Goal: Navigation & Orientation: Understand site structure

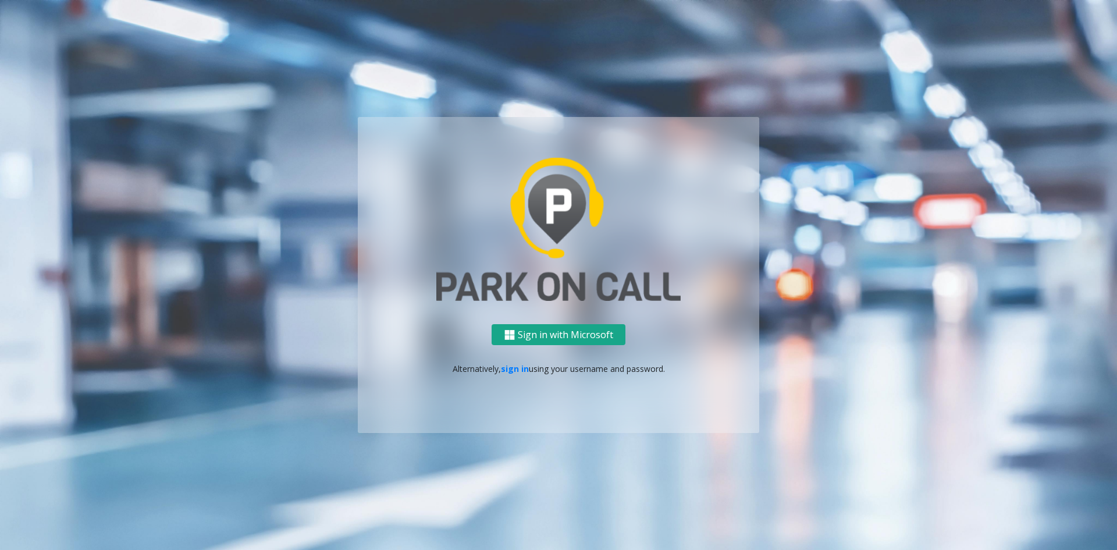
click at [557, 342] on button "Sign in with Microsoft" at bounding box center [559, 335] width 134 height 22
click at [505, 370] on link "sign in" at bounding box center [515, 368] width 28 height 11
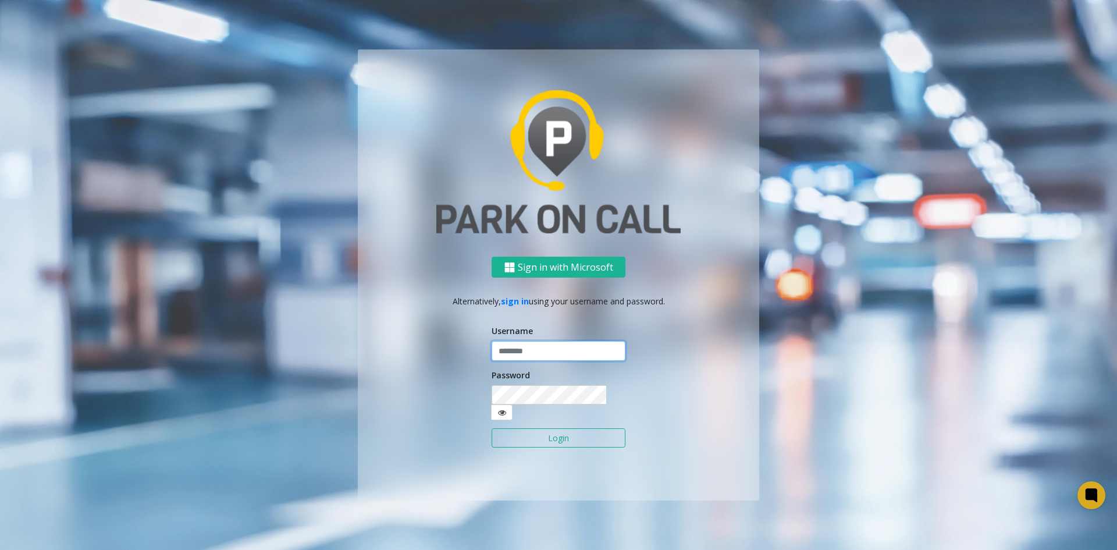
type input "*****"
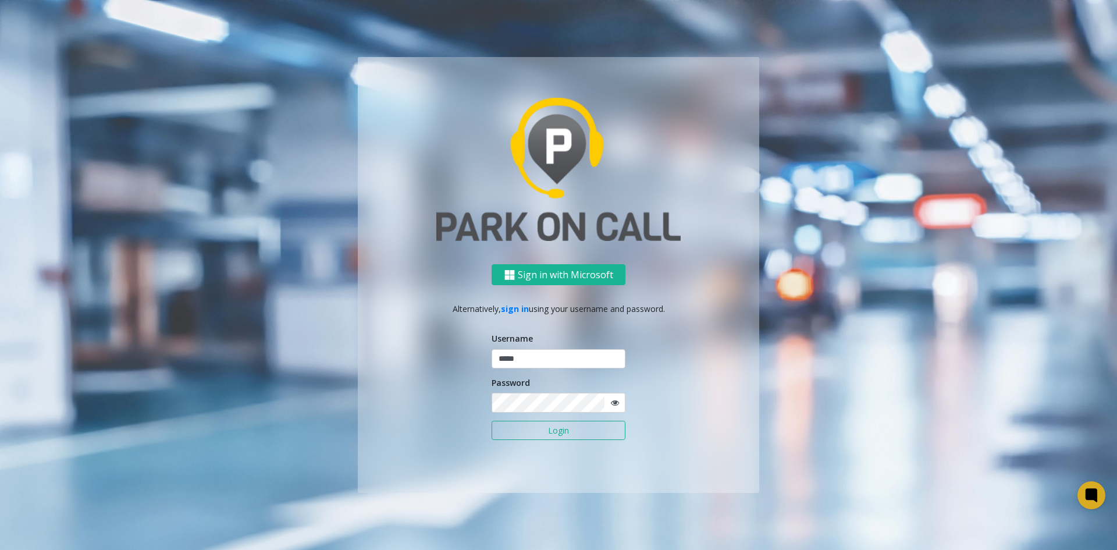
click at [515, 366] on input "*****" at bounding box center [559, 359] width 134 height 20
click at [529, 431] on button "Login" at bounding box center [559, 431] width 134 height 20
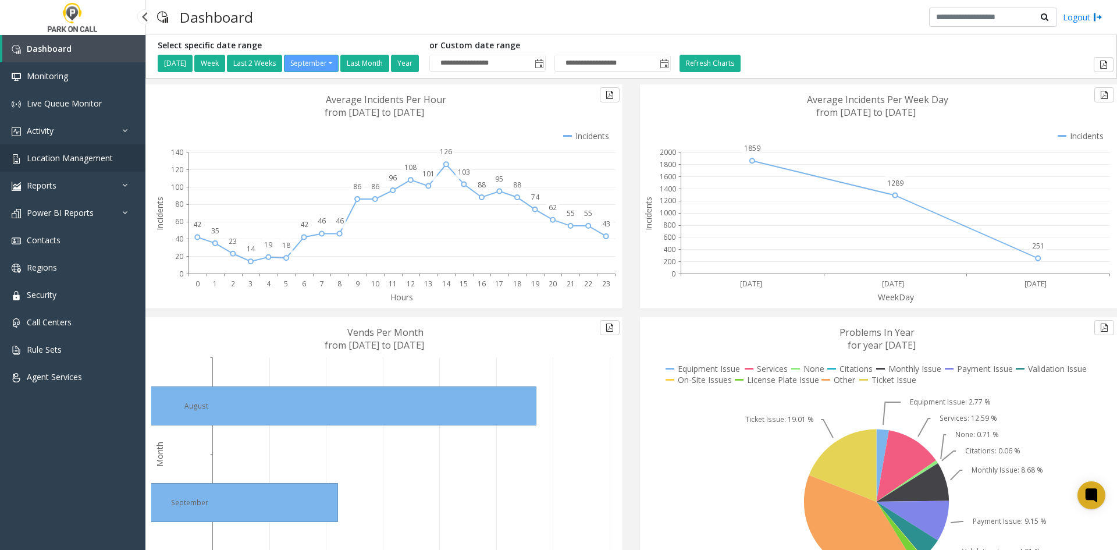
click at [32, 160] on span "Location Management" at bounding box center [70, 157] width 86 height 11
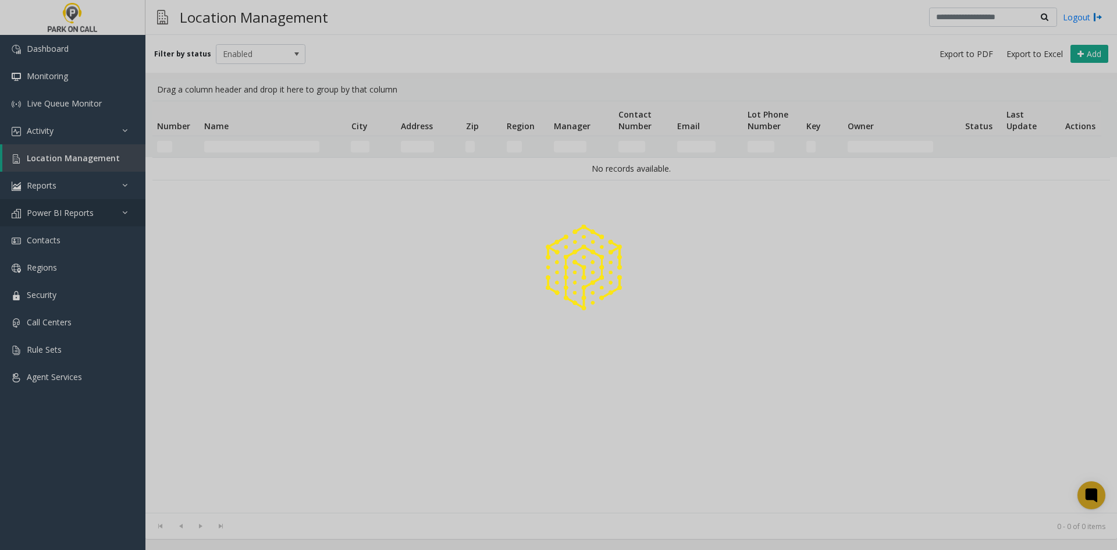
click at [63, 219] on div at bounding box center [558, 275] width 1117 height 550
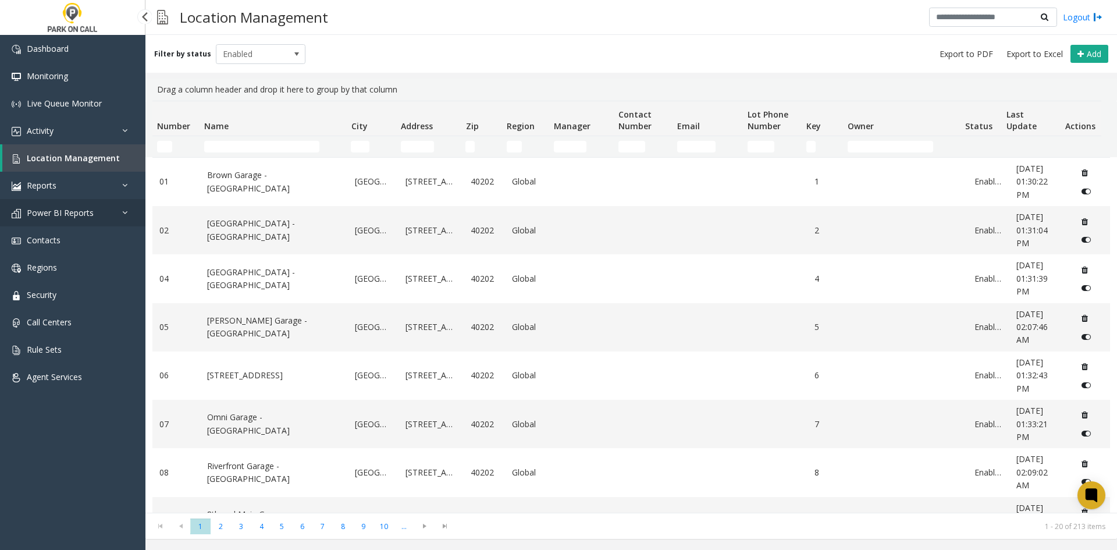
click at [104, 216] on link "Power BI Reports" at bounding box center [72, 212] width 145 height 27
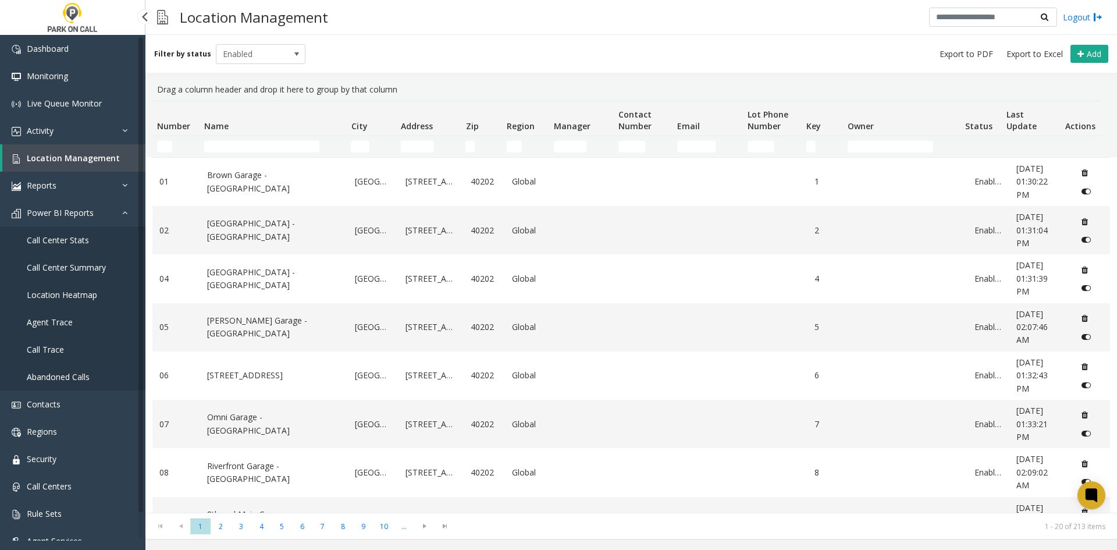
click at [59, 247] on link "Call Center Stats" at bounding box center [72, 239] width 145 height 27
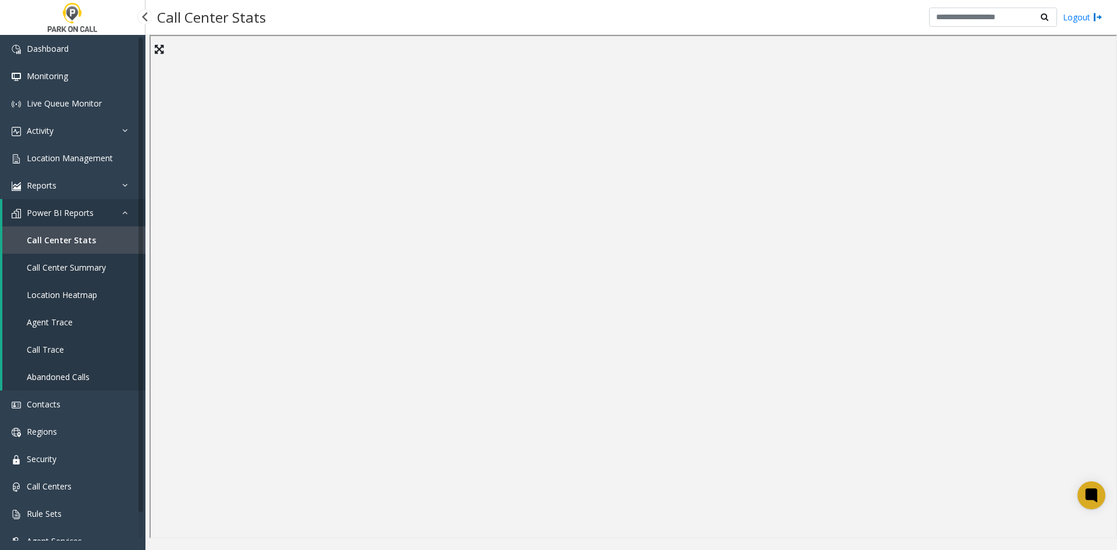
click at [36, 258] on link "Call Center Summary" at bounding box center [73, 267] width 143 height 27
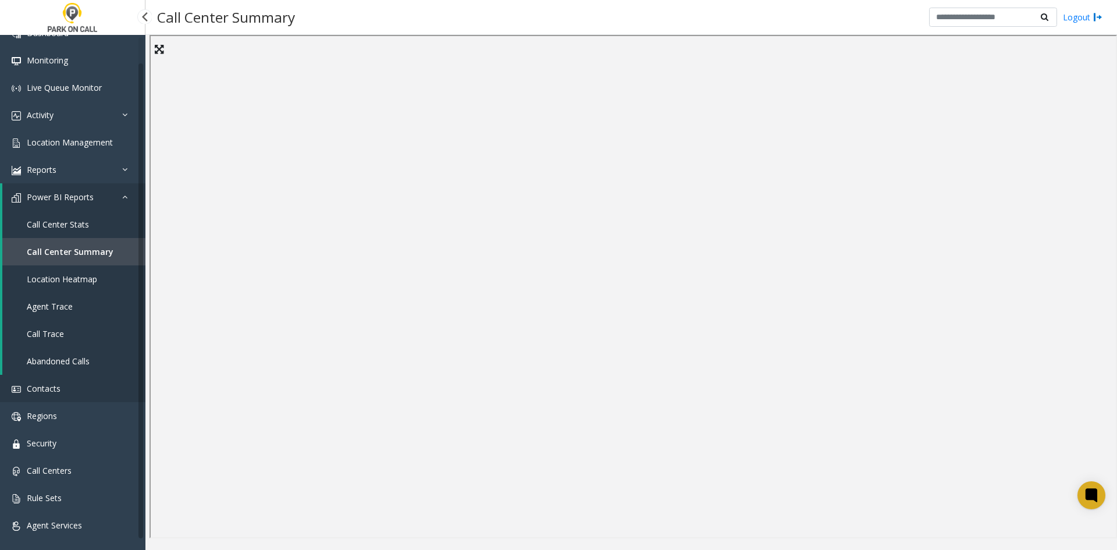
scroll to position [23, 0]
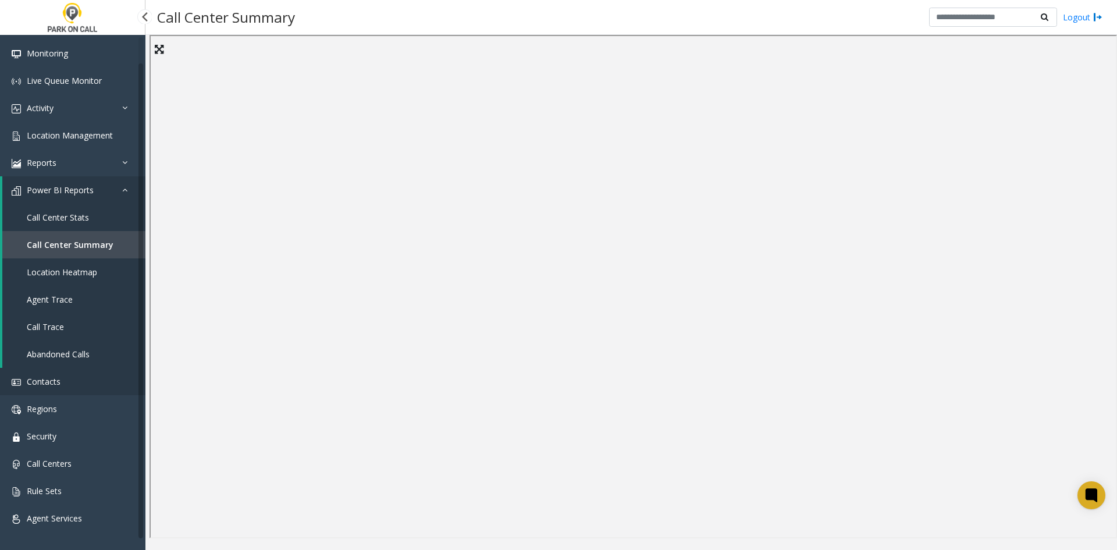
click at [45, 384] on span "Contacts" at bounding box center [44, 381] width 34 height 11
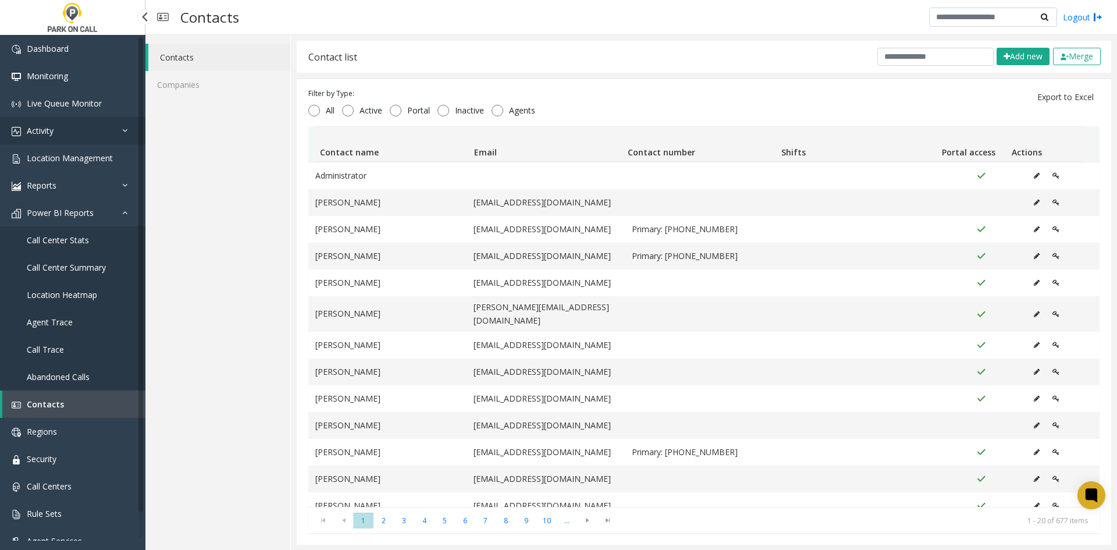
click at [54, 128] on link "Activity" at bounding box center [72, 130] width 145 height 27
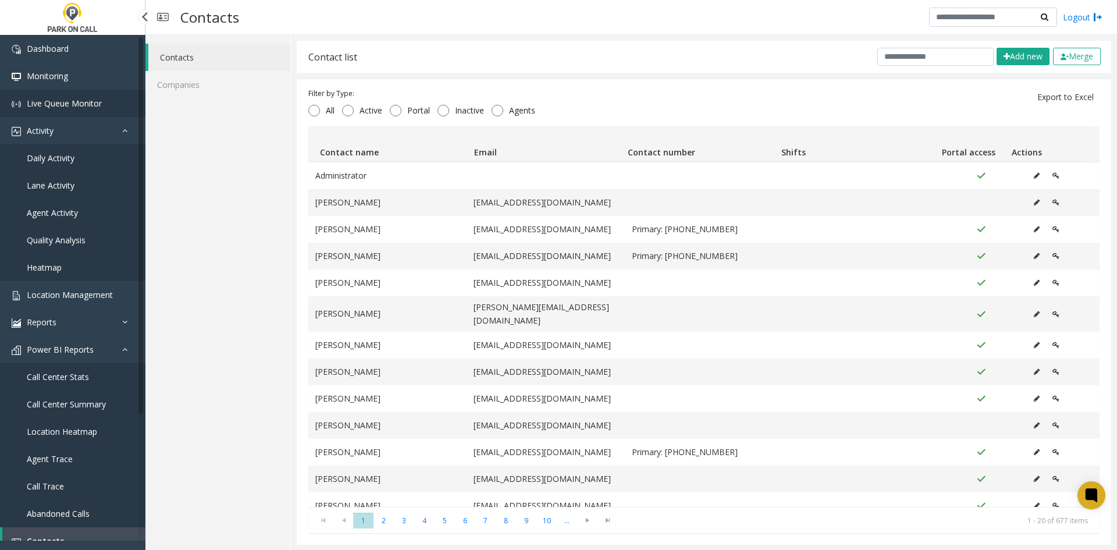
click at [61, 97] on link "Live Queue Monitor" at bounding box center [72, 103] width 145 height 27
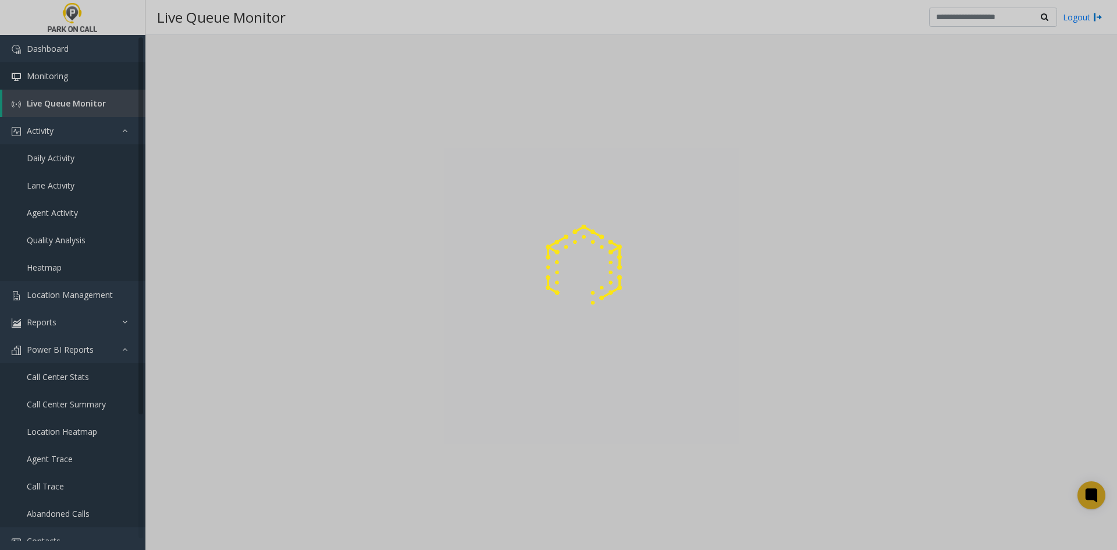
click at [64, 69] on div at bounding box center [558, 275] width 1117 height 550
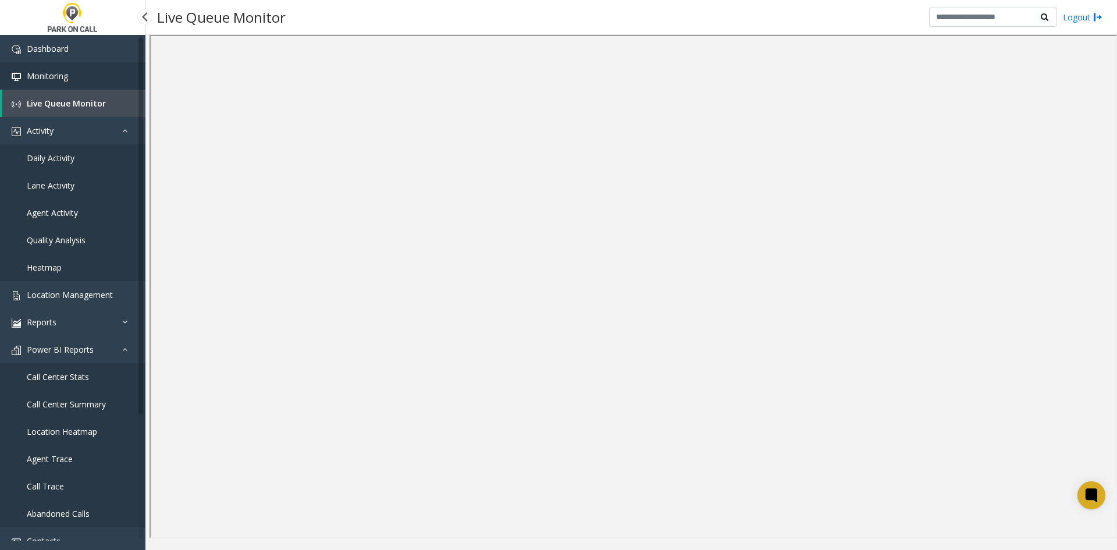
click at [48, 72] on span "Monitoring" at bounding box center [47, 75] width 41 height 11
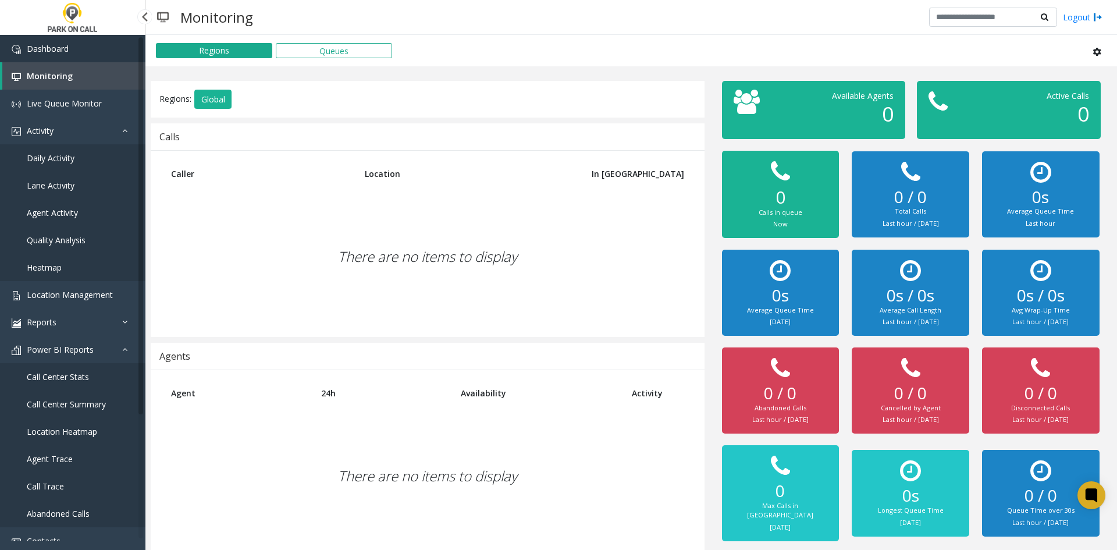
click at [59, 45] on span "Dashboard" at bounding box center [48, 48] width 42 height 11
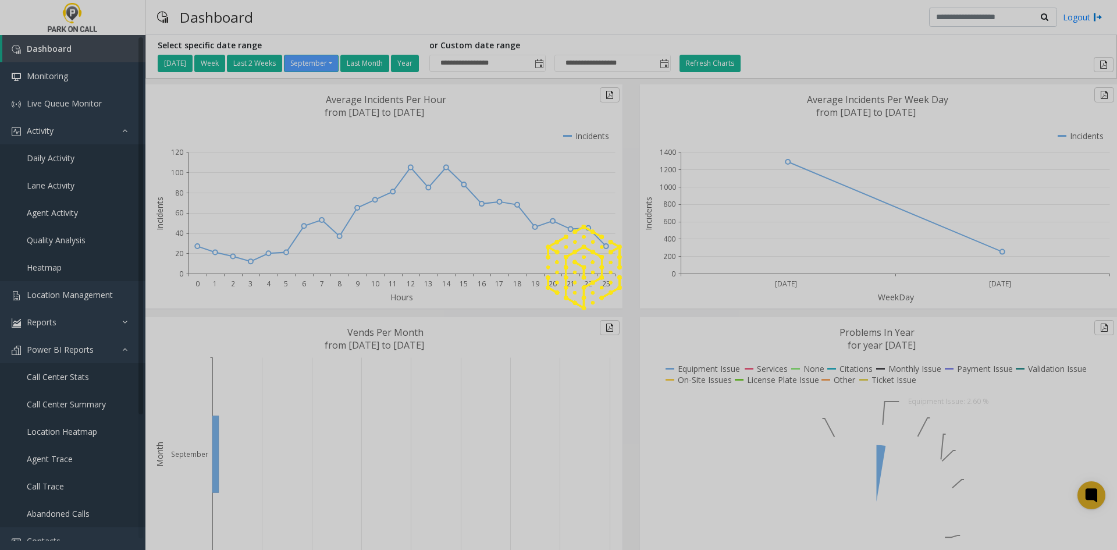
click at [65, 73] on div at bounding box center [558, 275] width 1117 height 550
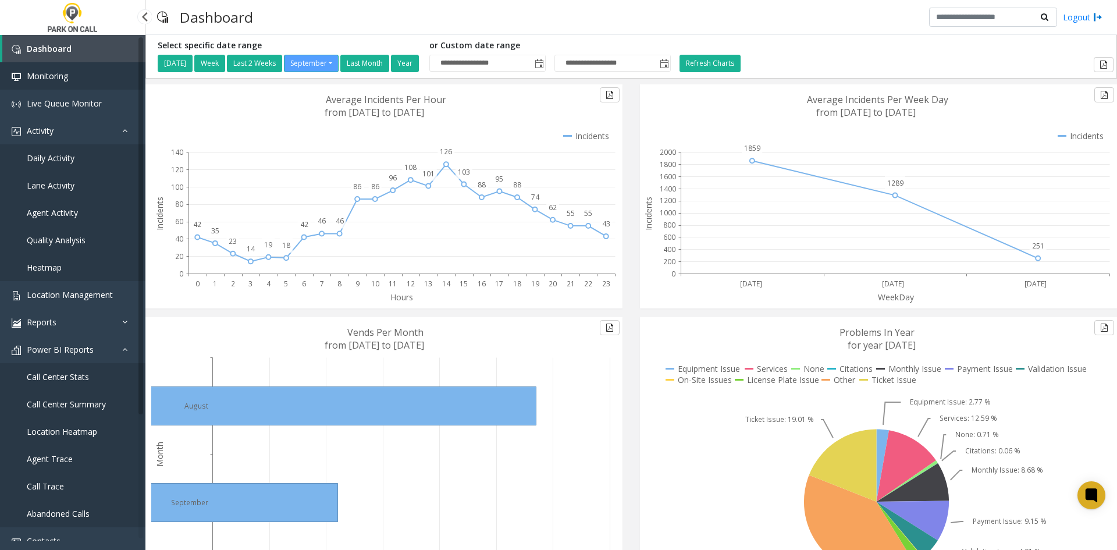
click at [56, 74] on span "Monitoring" at bounding box center [47, 75] width 41 height 11
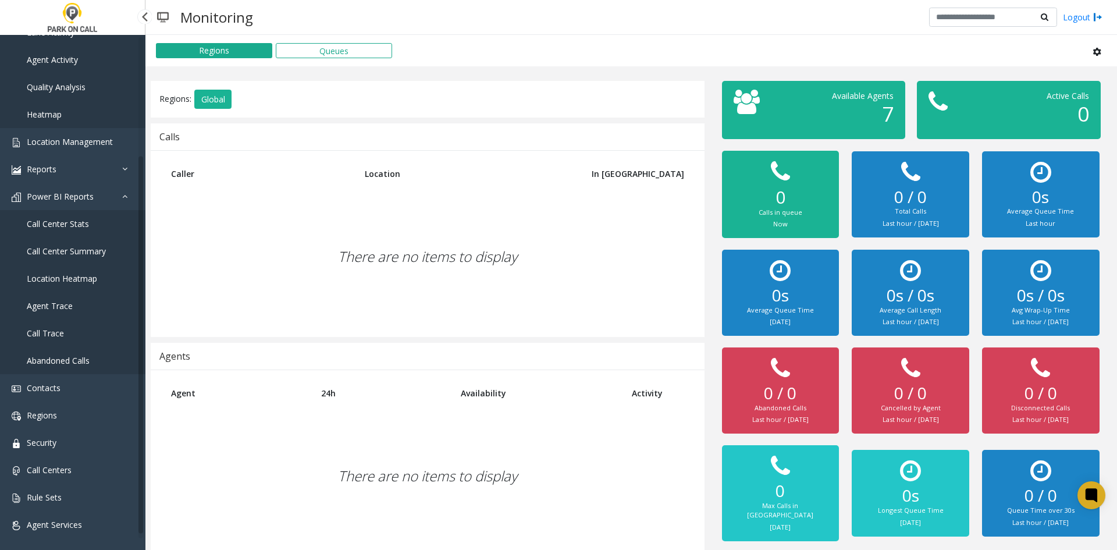
scroll to position [159, 0]
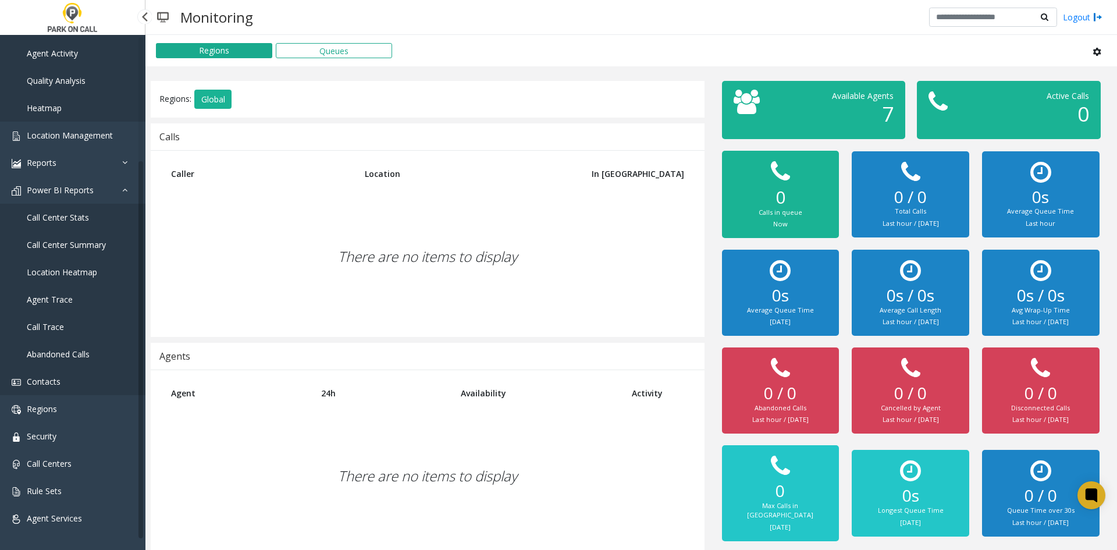
click at [61, 385] on link "Contacts" at bounding box center [72, 381] width 145 height 27
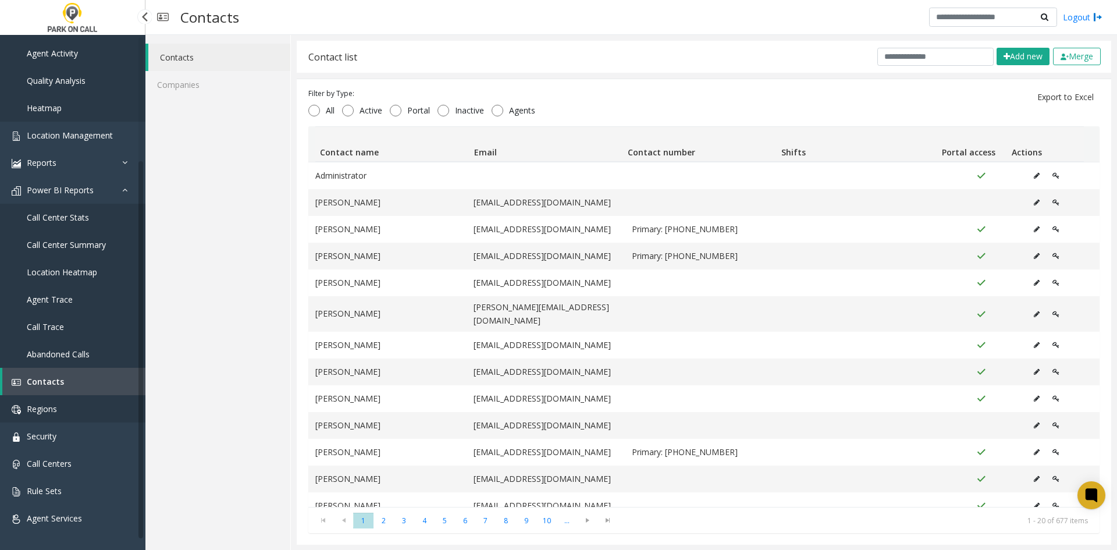
click at [38, 402] on link "Regions" at bounding box center [72, 408] width 145 height 27
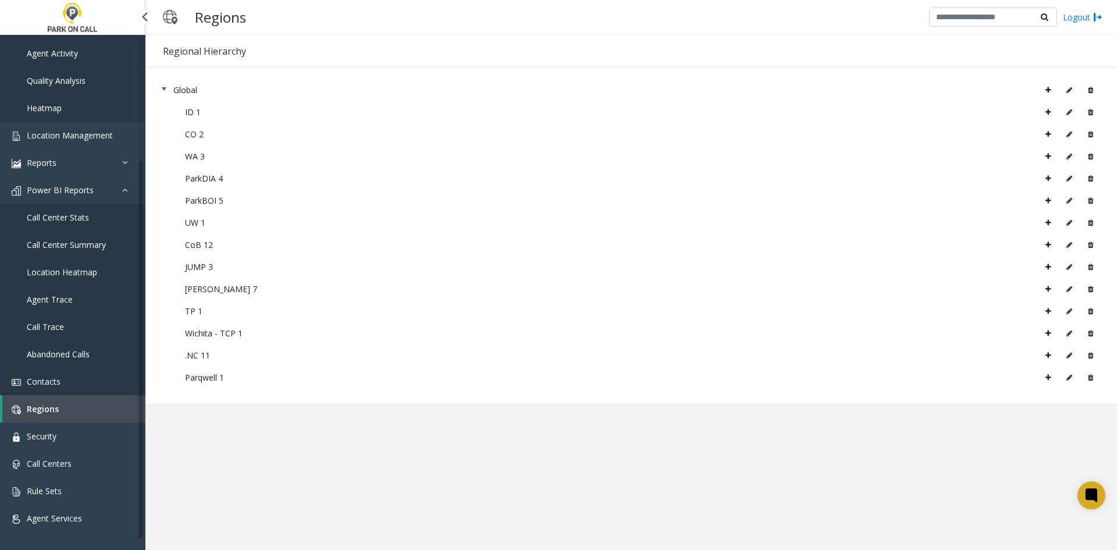
click at [40, 382] on span "Contacts" at bounding box center [44, 381] width 34 height 11
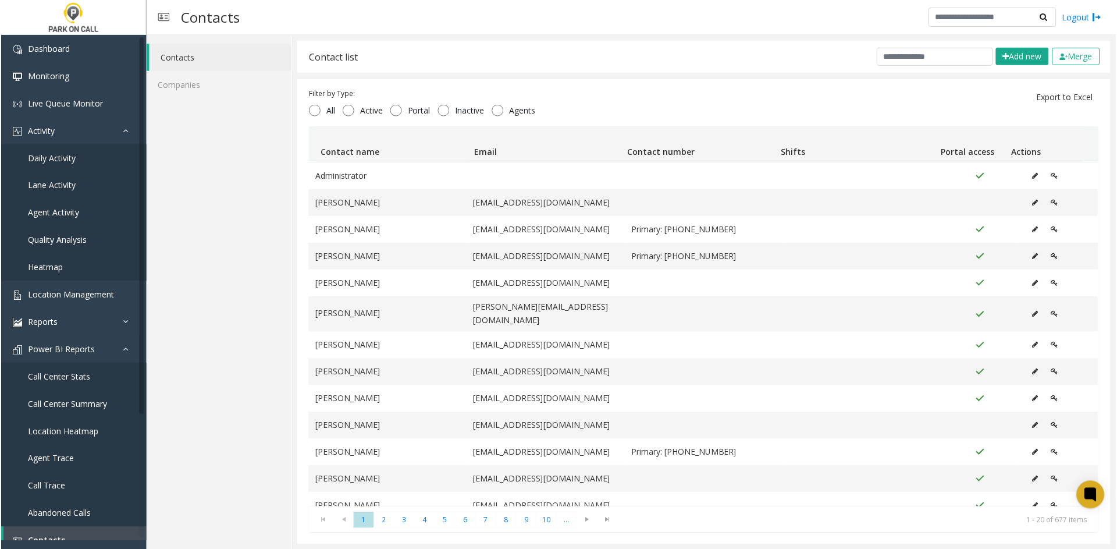
scroll to position [1, 0]
